Goal: Task Accomplishment & Management: Manage account settings

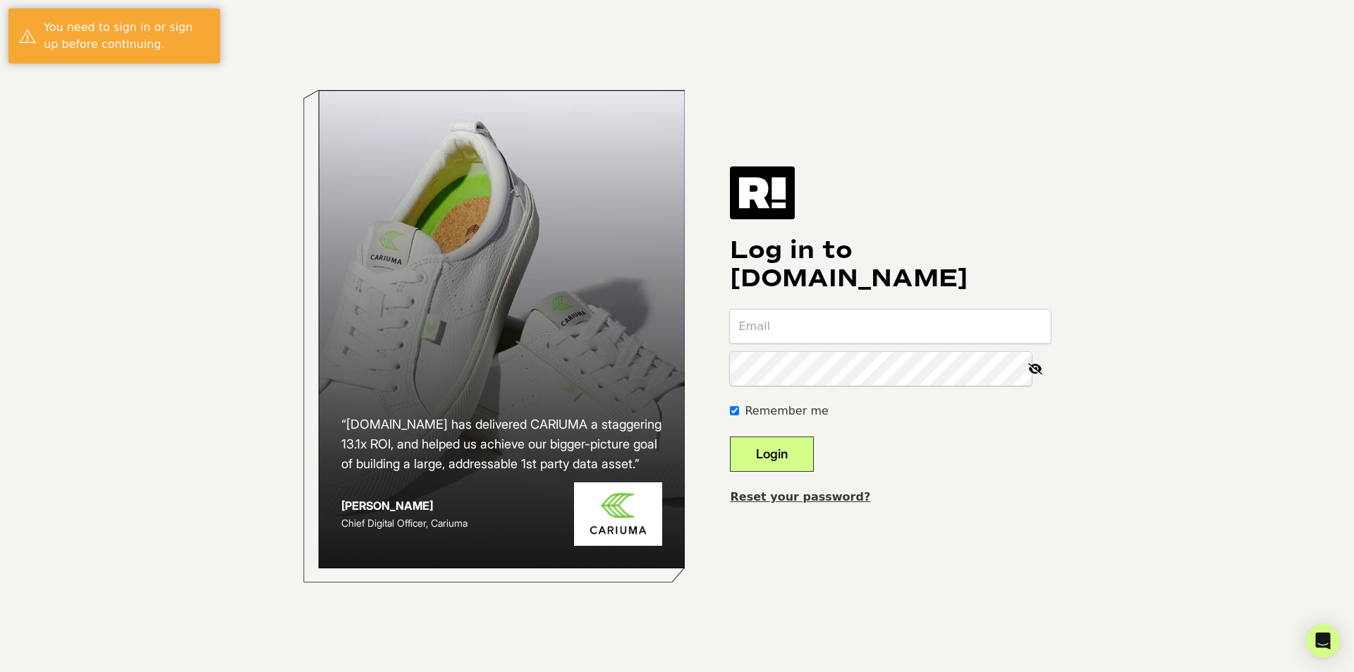
type input "kmlekus@lascana.com"
click at [758, 453] on button "Login" at bounding box center [772, 453] width 84 height 35
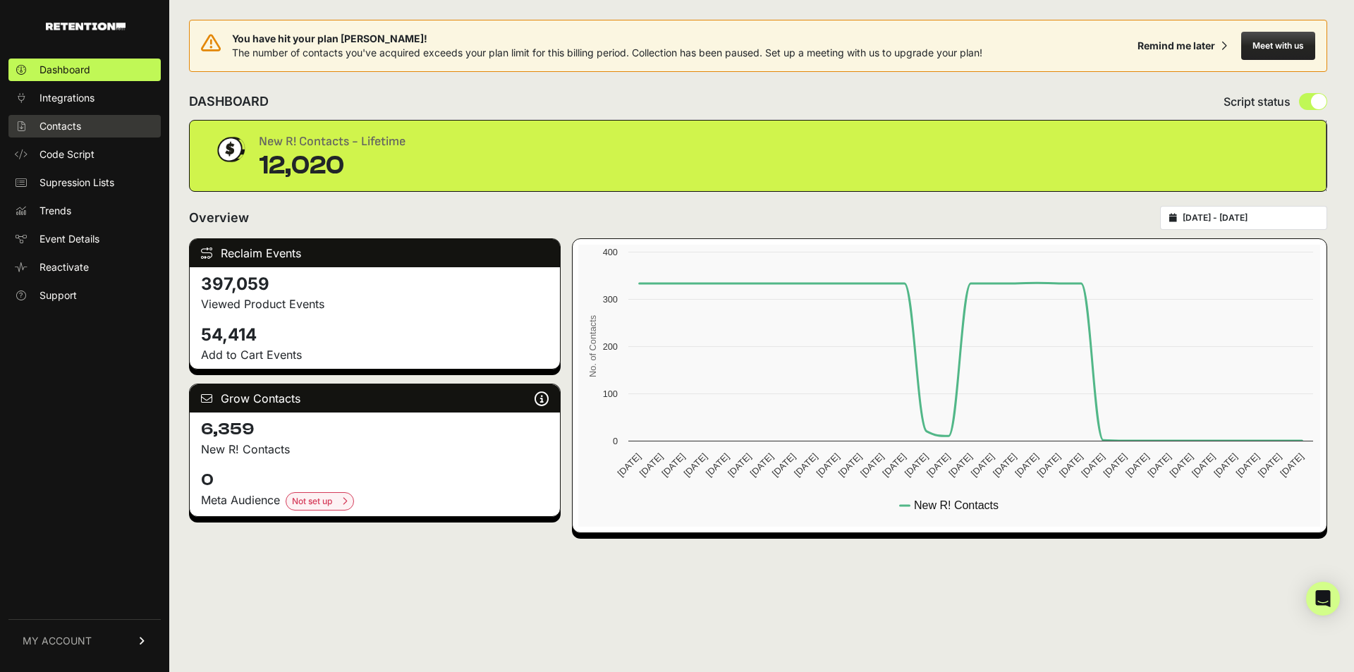
click at [73, 129] on span "Contacts" at bounding box center [60, 126] width 42 height 14
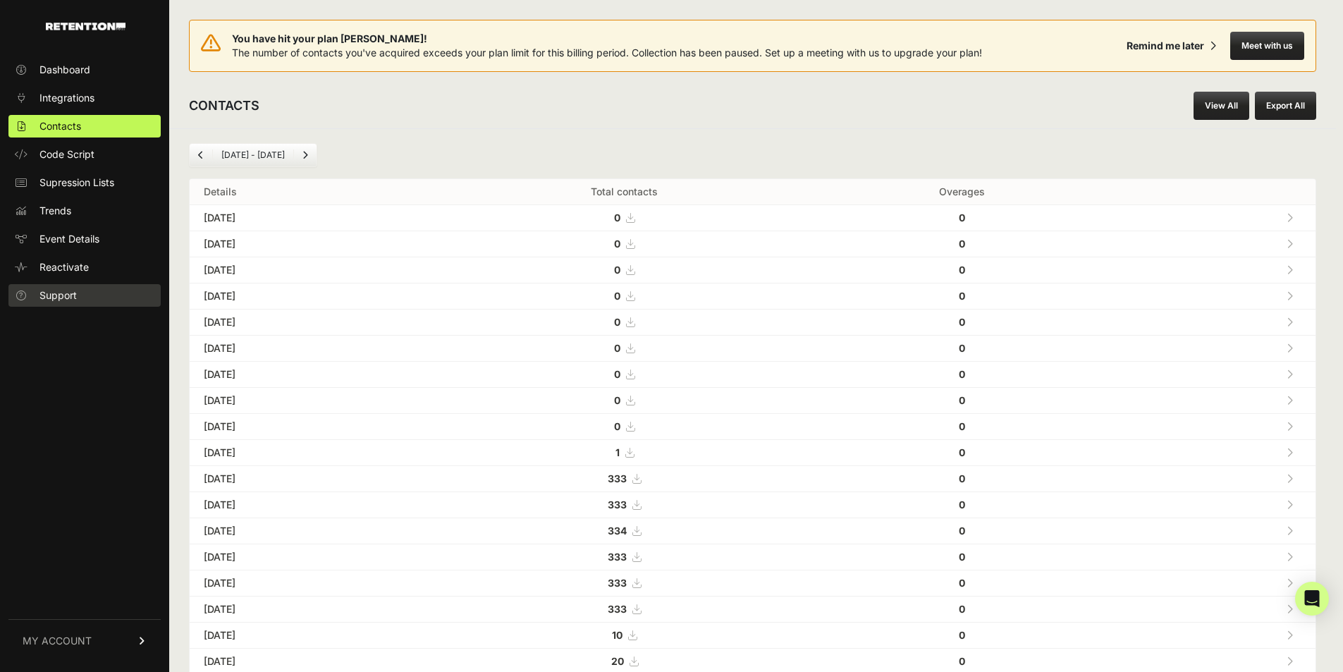
click at [72, 298] on span "Support" at bounding box center [57, 295] width 37 height 14
click at [58, 628] on link "MY ACCOUNT" at bounding box center [84, 640] width 152 height 43
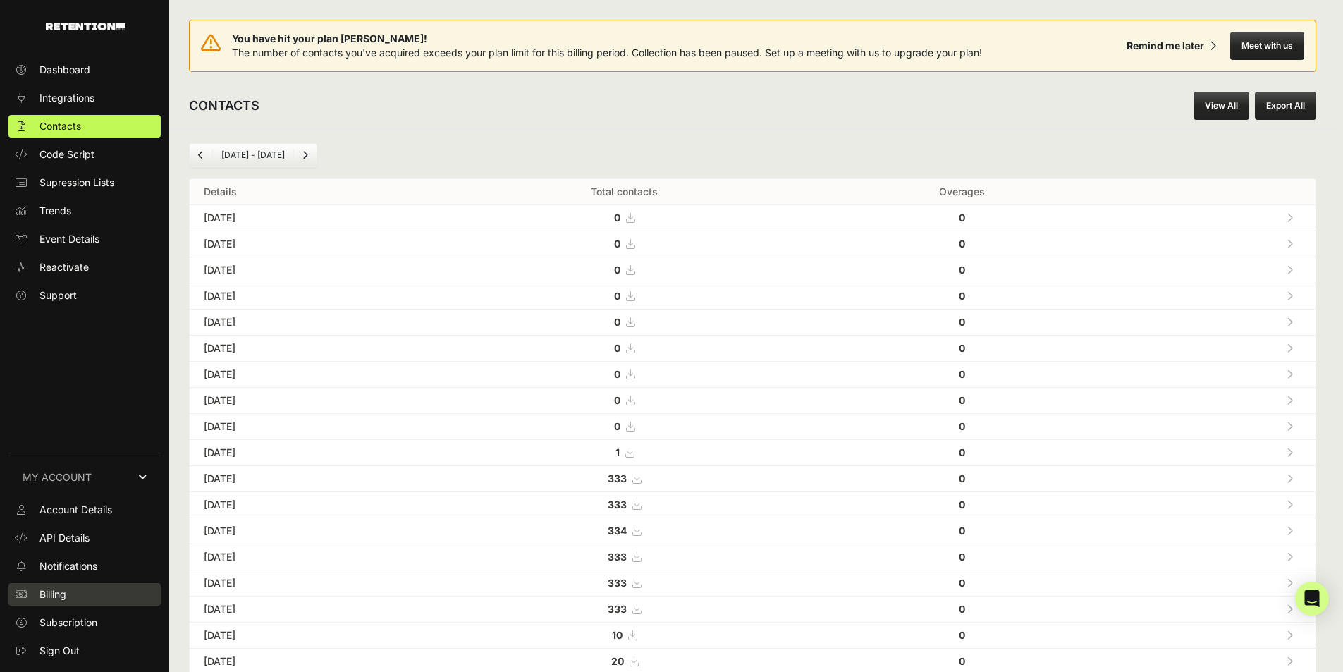
click at [54, 595] on span "Billing" at bounding box center [52, 594] width 27 height 14
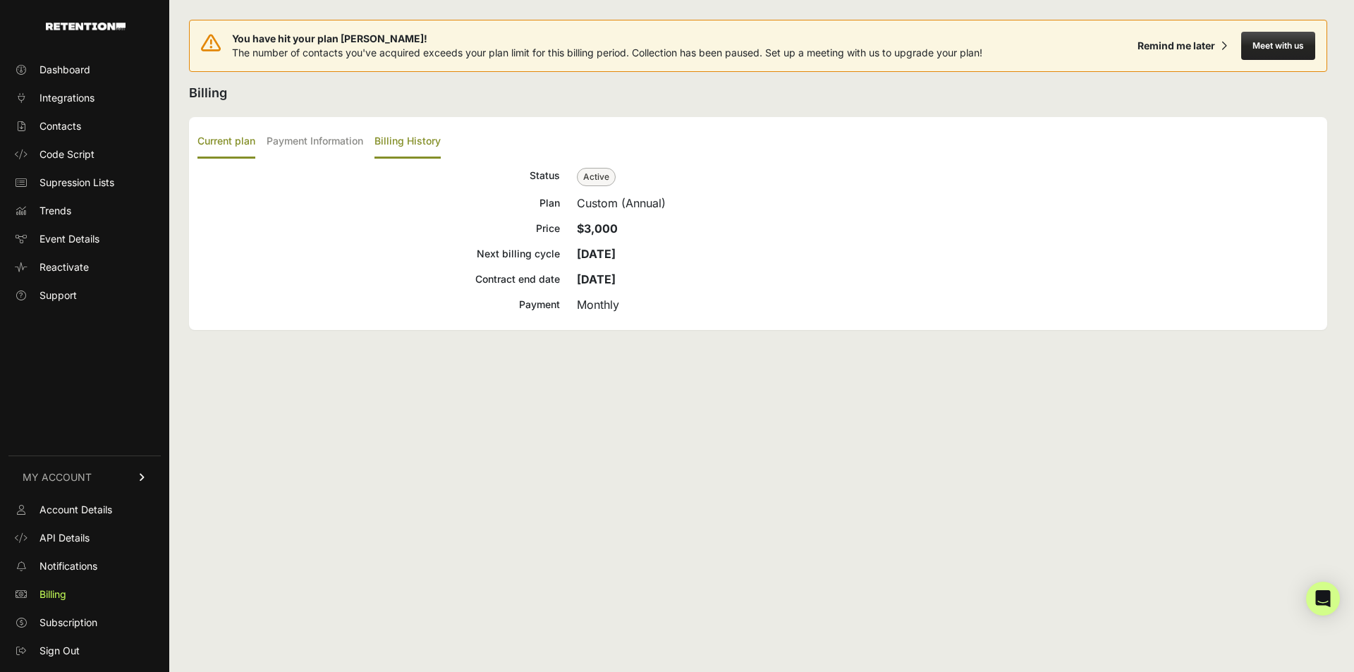
click at [418, 138] on label "Billing History" at bounding box center [407, 142] width 66 height 33
click at [0, 0] on input "Billing History" at bounding box center [0, 0] width 0 height 0
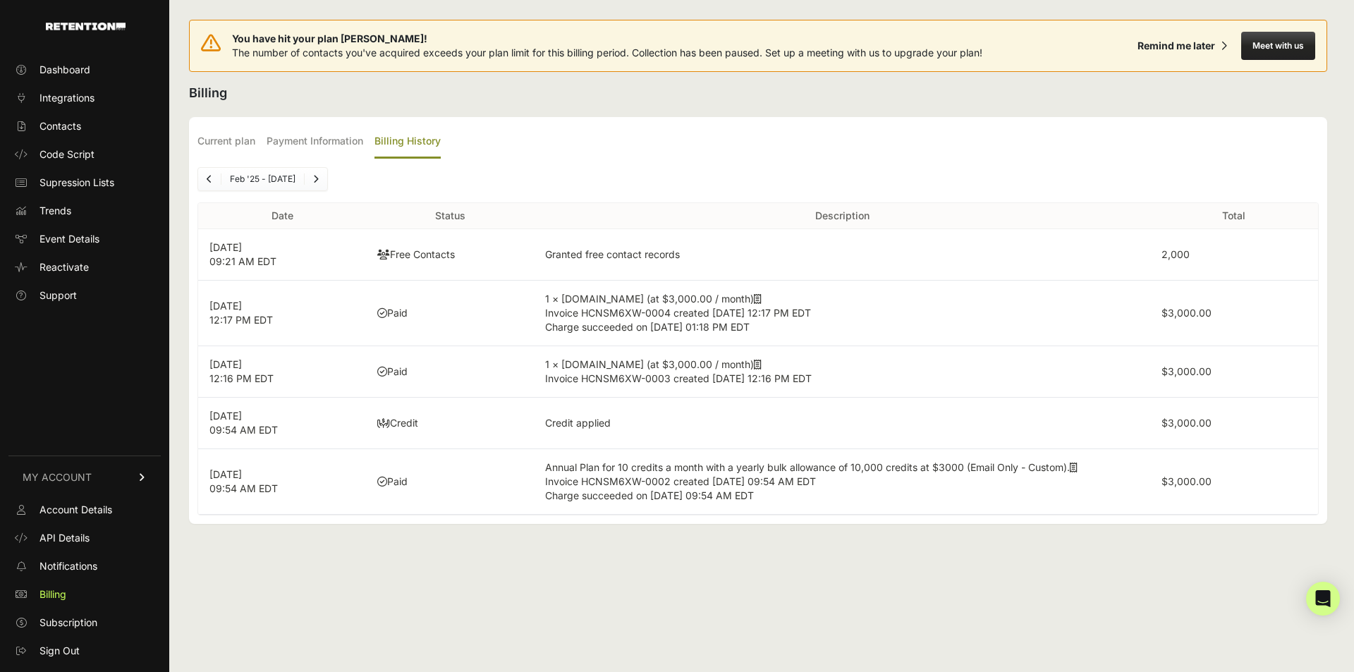
click at [754, 297] on icon at bounding box center [758, 299] width 8 height 10
